Goal: Communication & Community: Answer question/provide support

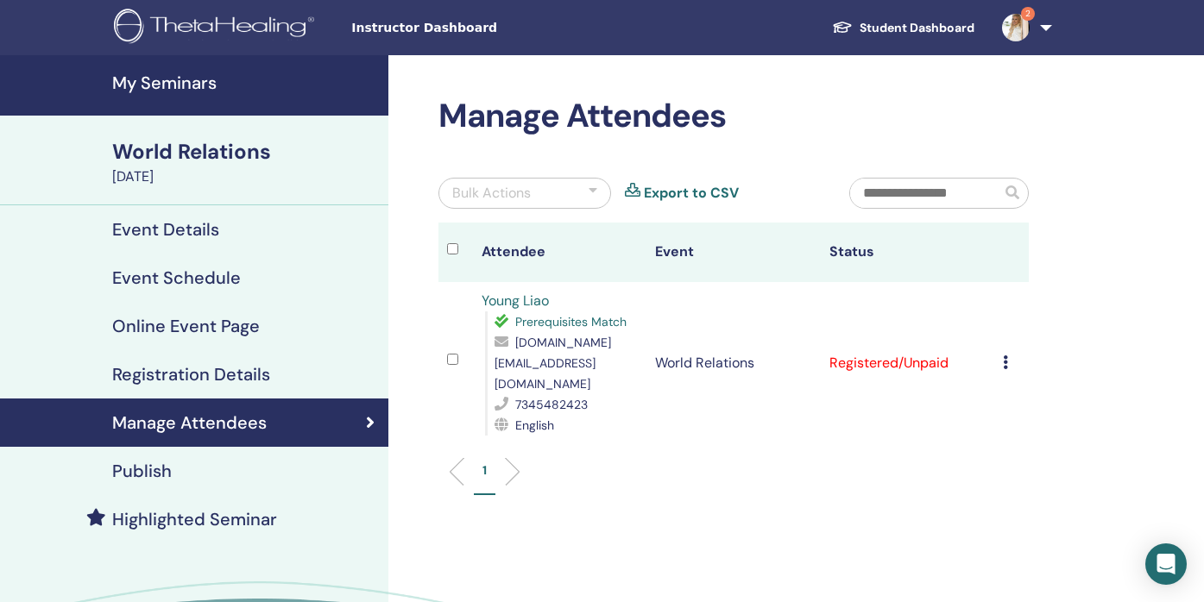
click at [1015, 31] on img at bounding box center [1016, 28] width 28 height 28
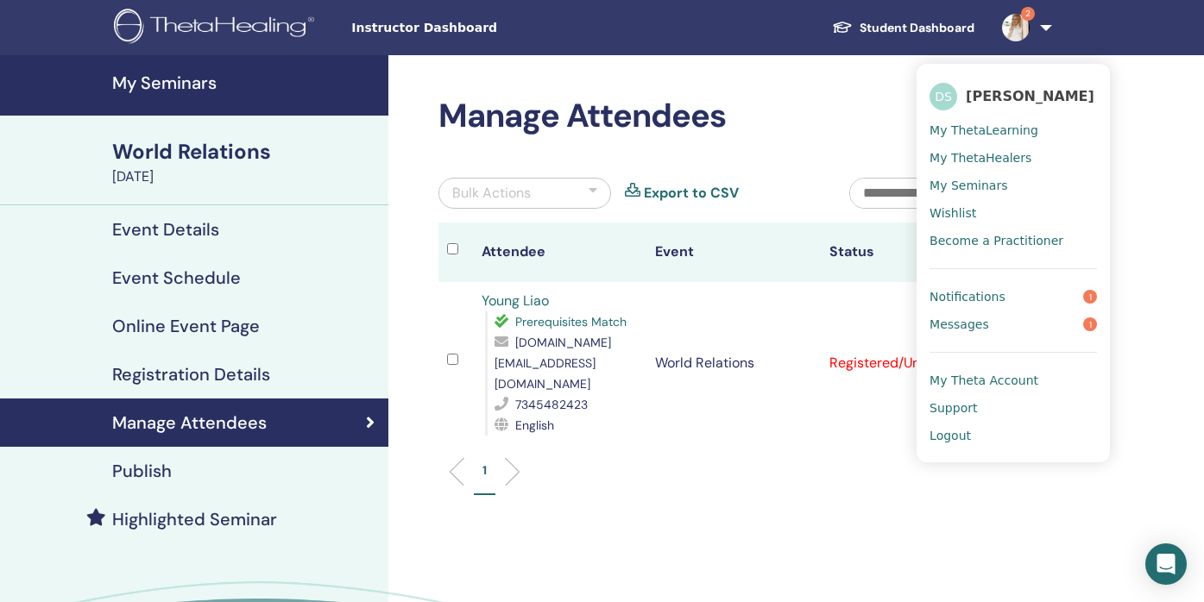
click at [991, 337] on link "Messages 1" at bounding box center [1012, 325] width 167 height 28
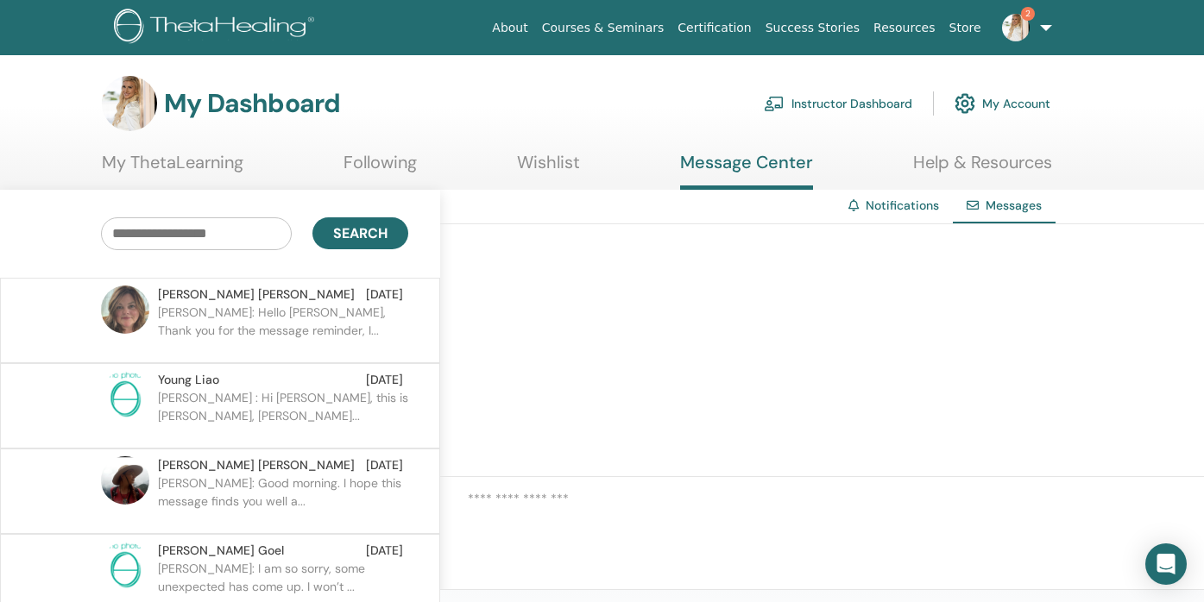
click at [325, 320] on p "[PERSON_NAME]: Hello [PERSON_NAME], Thank you for the message reminder, I..." at bounding box center [283, 330] width 250 height 52
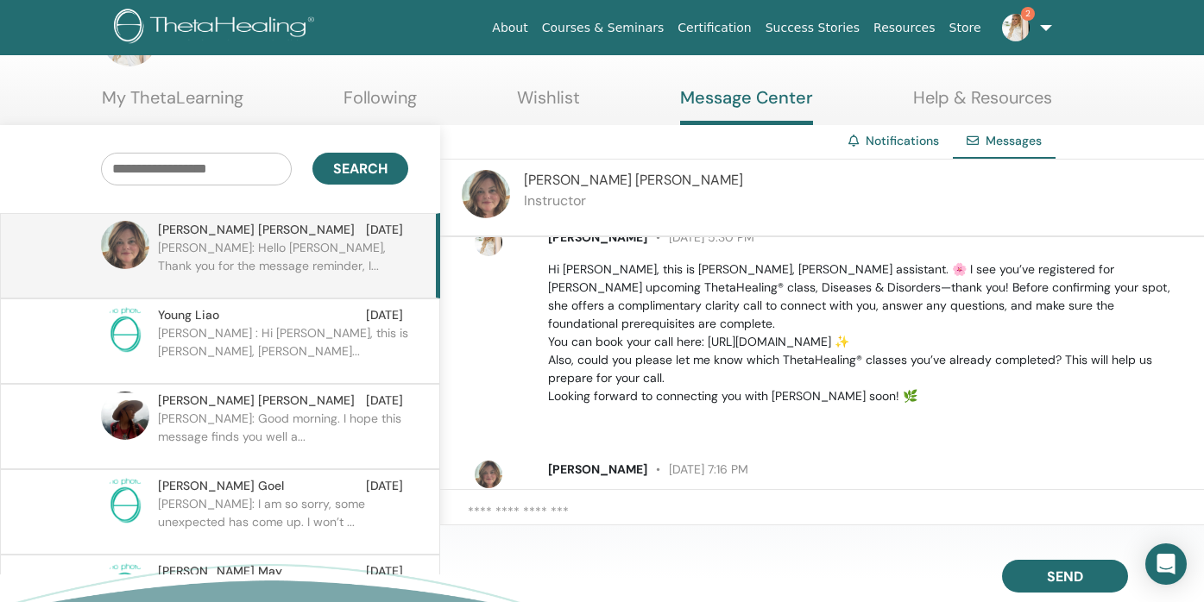
scroll to position [28, 0]
click at [1018, 27] on img at bounding box center [1016, 28] width 28 height 28
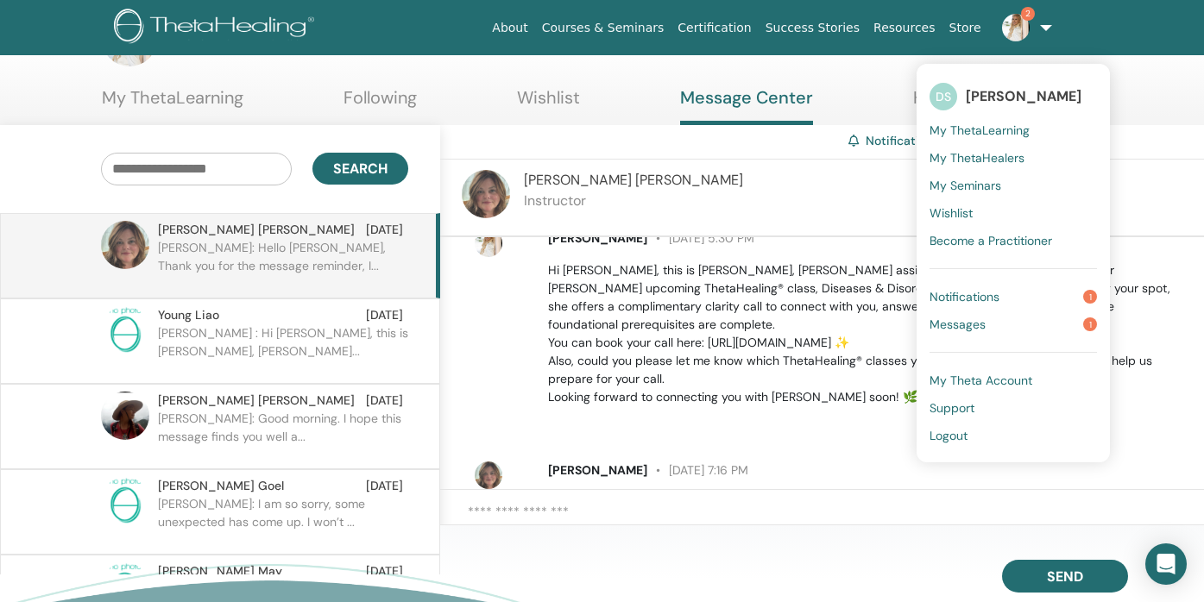
click at [1016, 292] on link "Notifications 1" at bounding box center [1012, 297] width 167 height 28
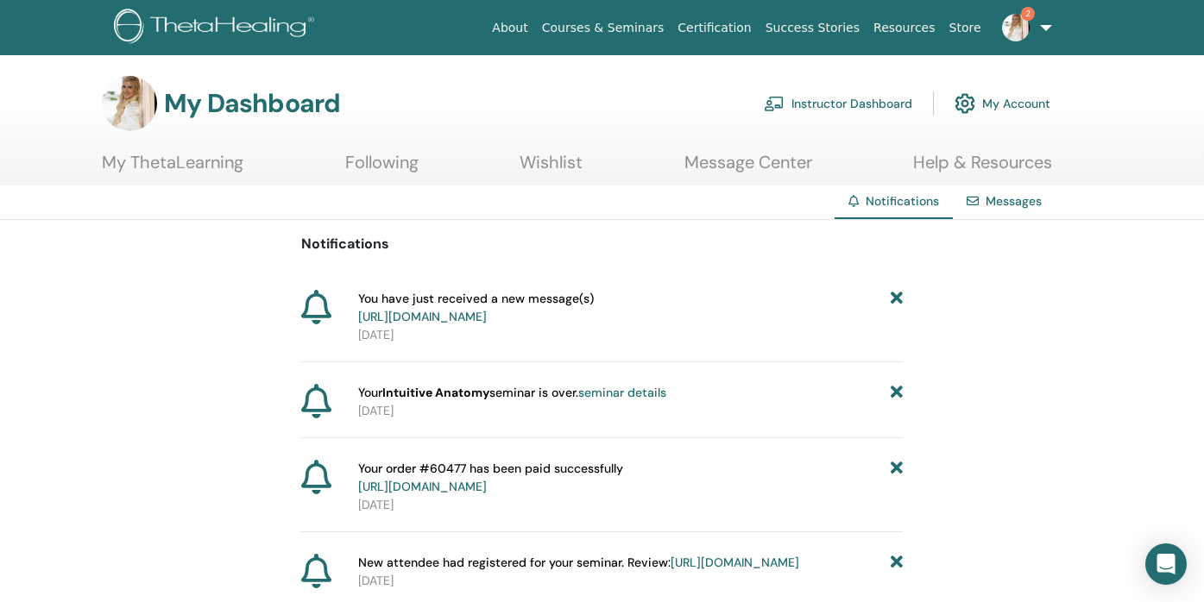
click at [487, 319] on link "https://member.thetahealing.com/message-center/messages/bfddb432-7913-41d7-891c…" at bounding box center [422, 317] width 129 height 16
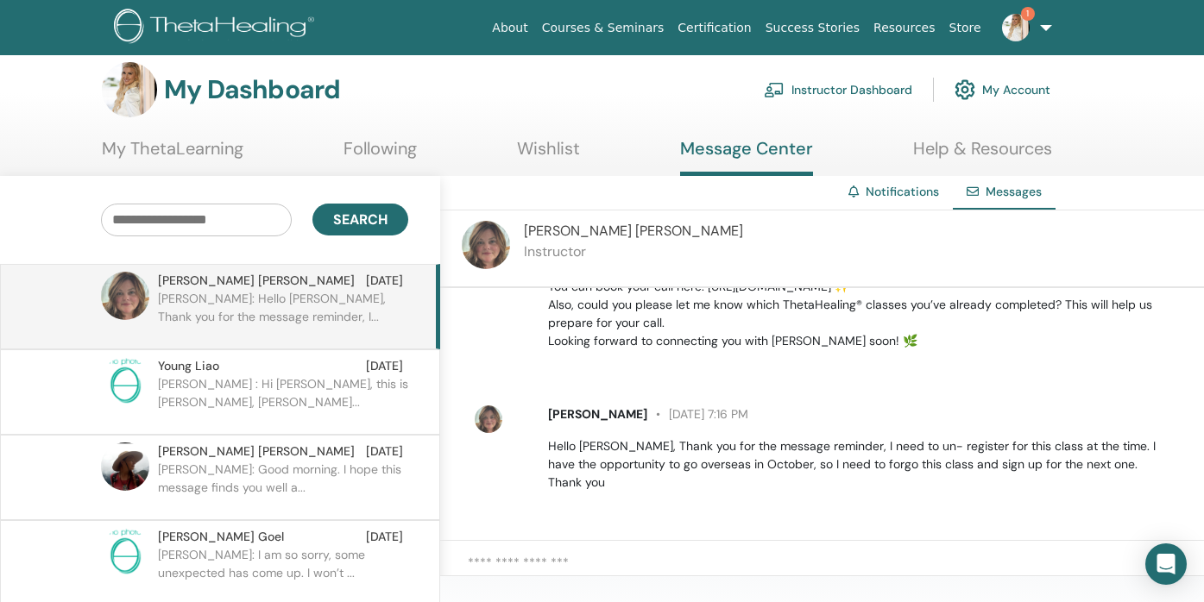
scroll to position [16, 0]
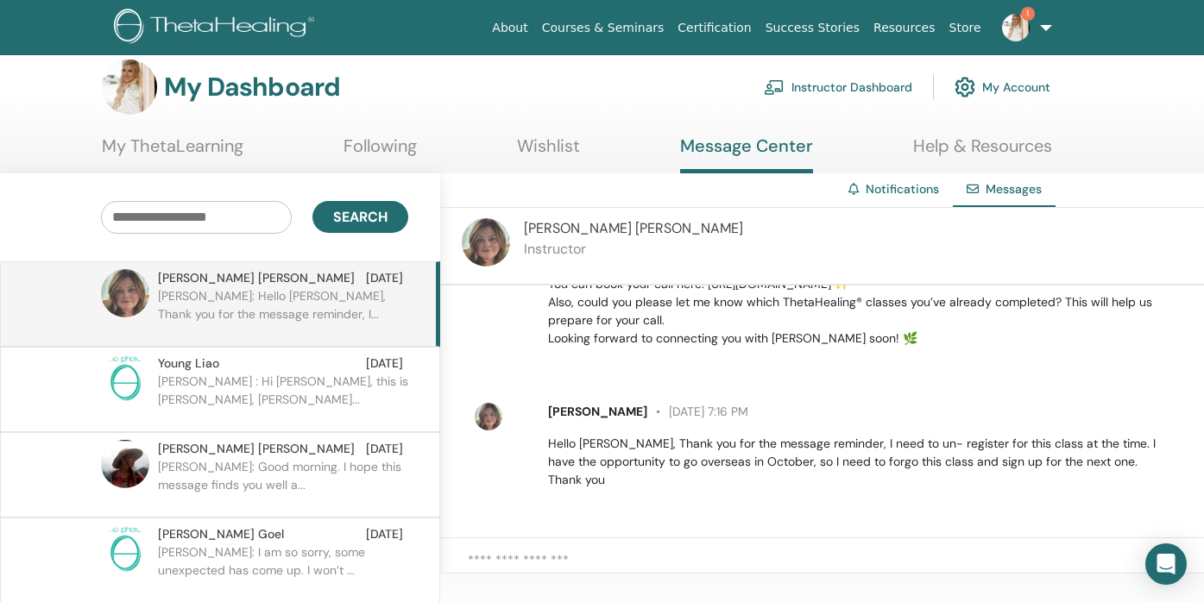
click at [1016, 22] on img at bounding box center [1016, 28] width 28 height 28
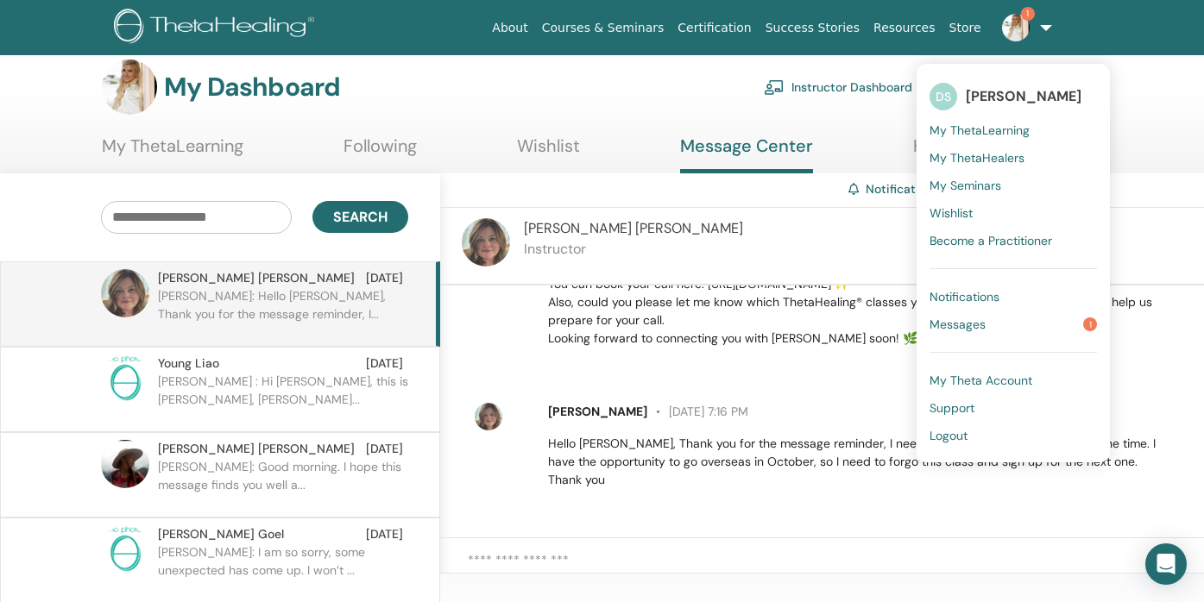
click at [990, 324] on link "Messages 1" at bounding box center [1012, 325] width 167 height 28
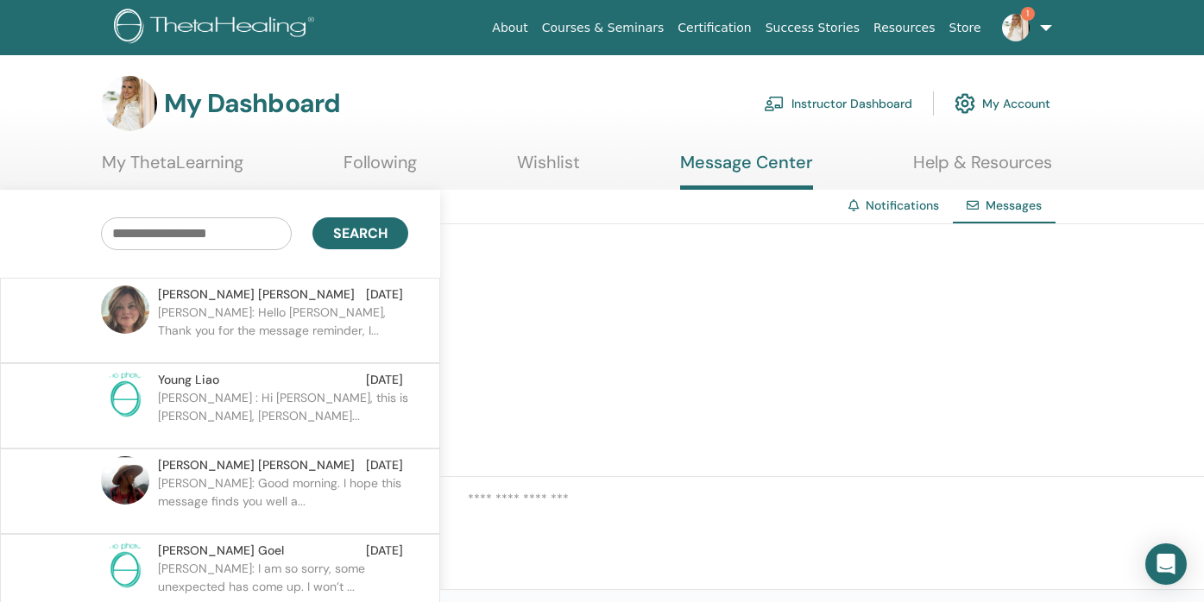
click at [316, 318] on p "[PERSON_NAME]: Hello [PERSON_NAME], Thank you for the message reminder, I..." at bounding box center [283, 330] width 250 height 52
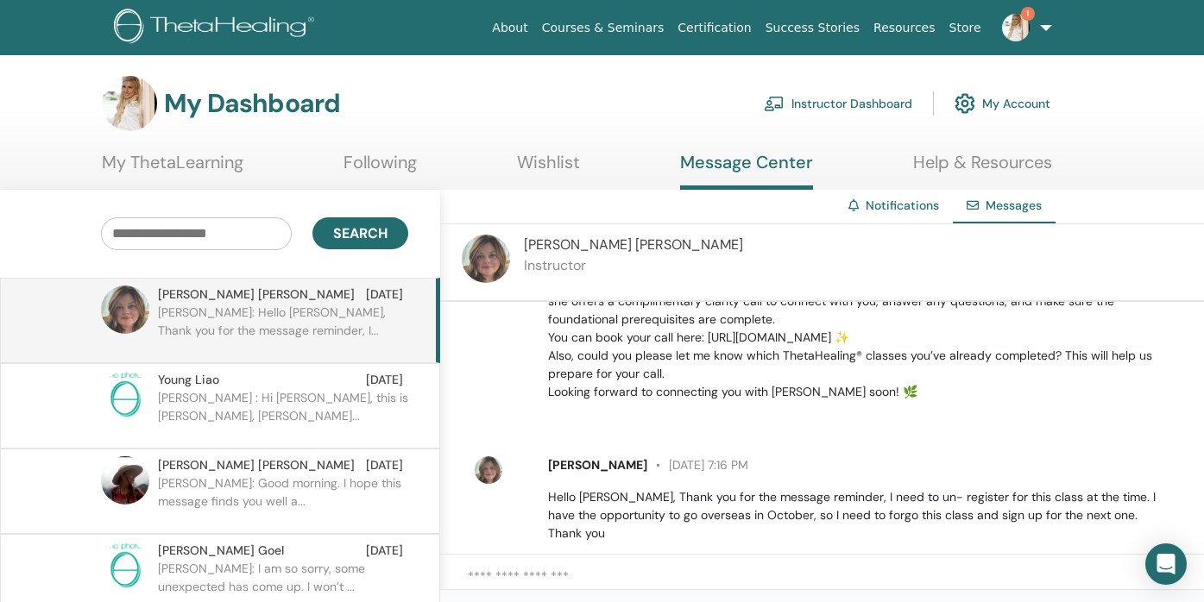
scroll to position [135, 0]
